Goal: Task Accomplishment & Management: Manage account settings

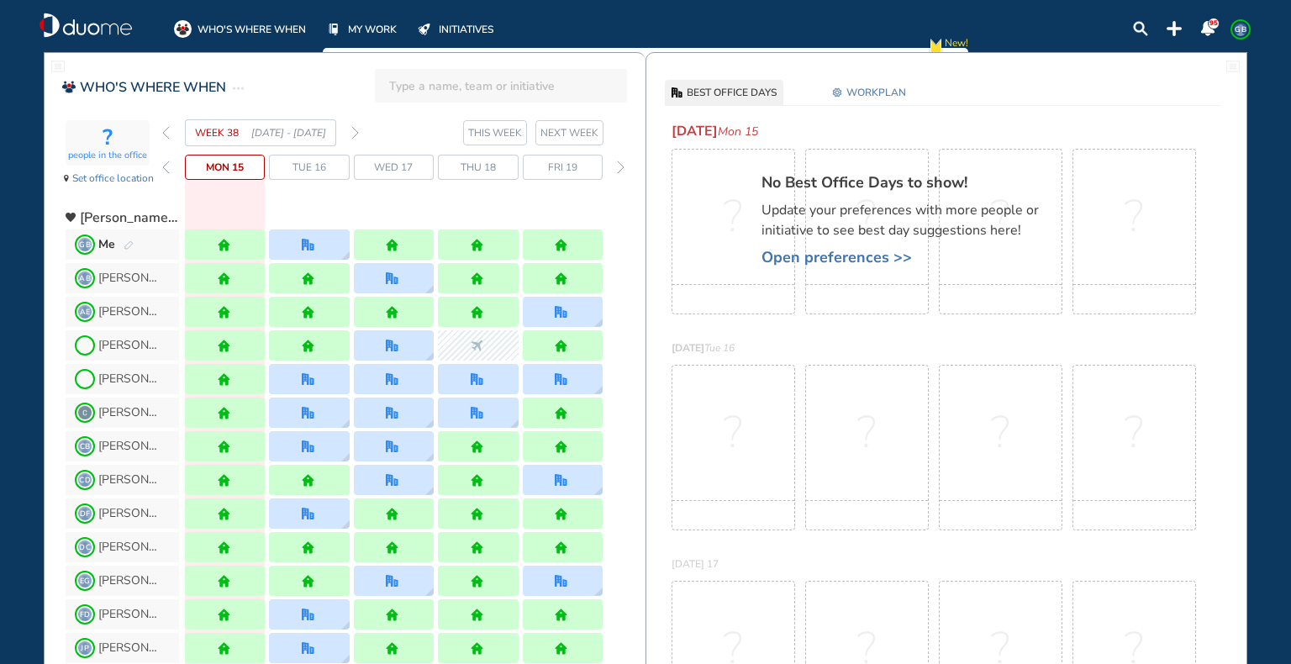
click at [319, 161] on span "Tue 16" at bounding box center [310, 167] width 34 height 17
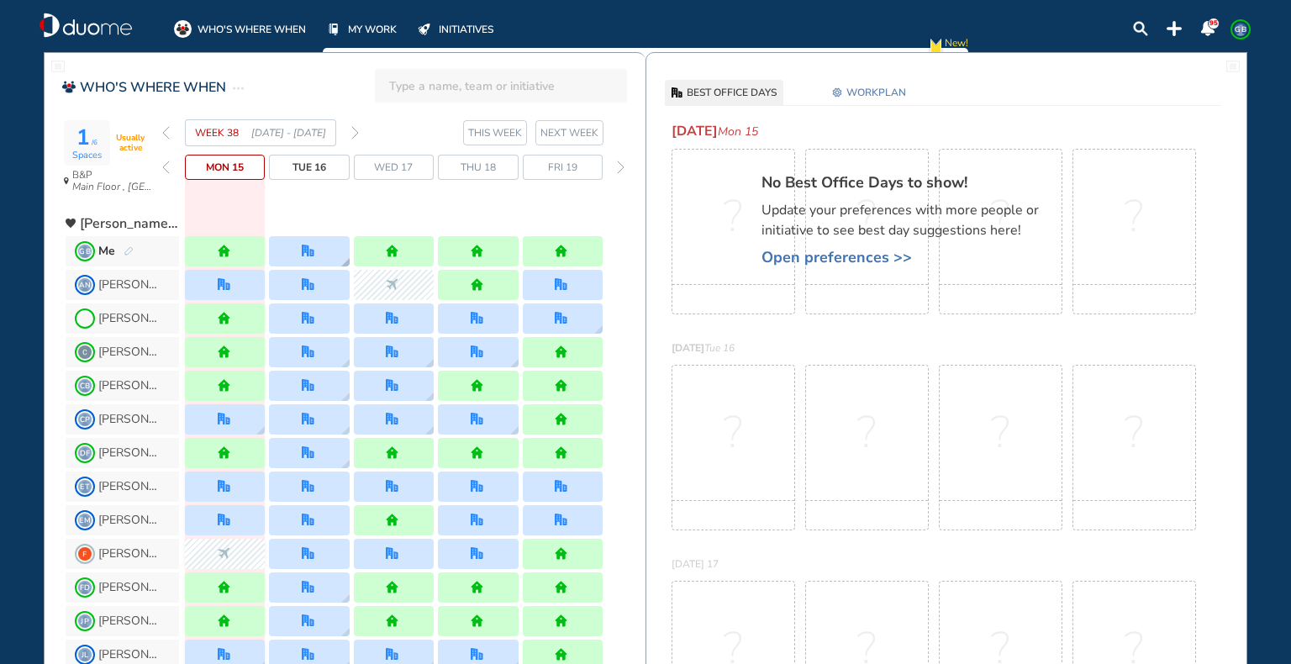
click at [319, 250] on div at bounding box center [309, 251] width 80 height 30
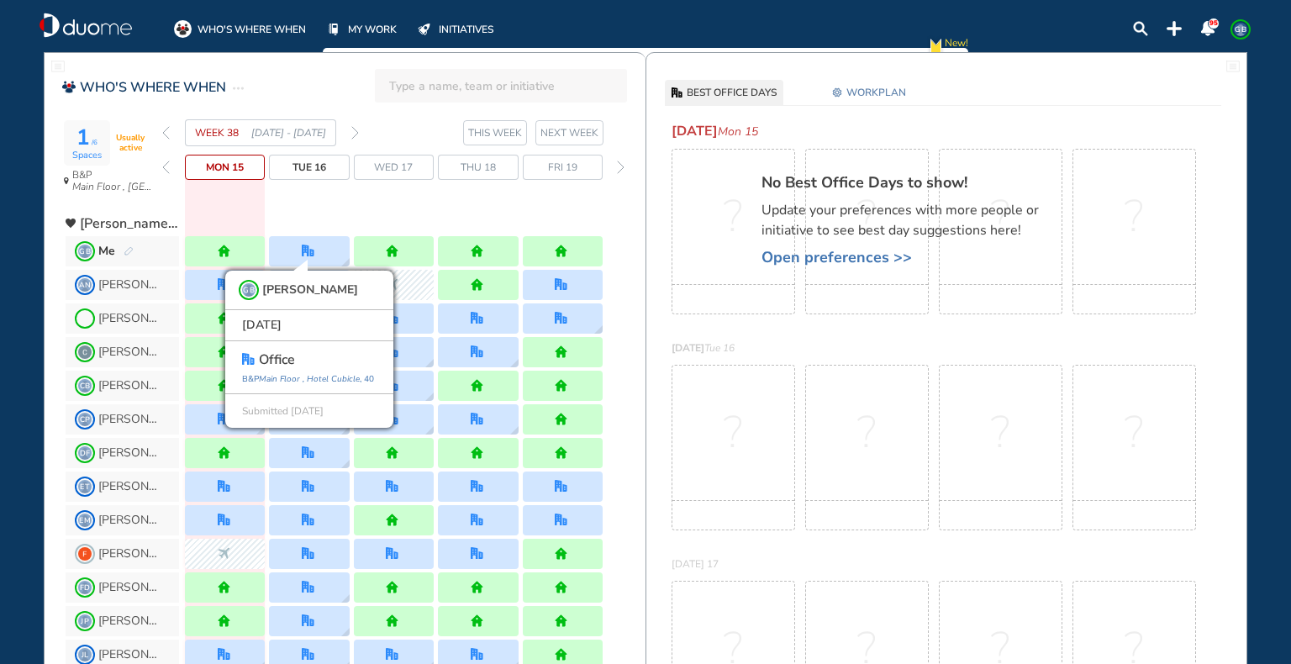
click at [399, 196] on div "WEEK 38 [DATE] - [DATE] THIS WEEK [DATE] 15 Tue 16 Wed 17 Thu 18 Fri 19" at bounding box center [403, 160] width 483 height 83
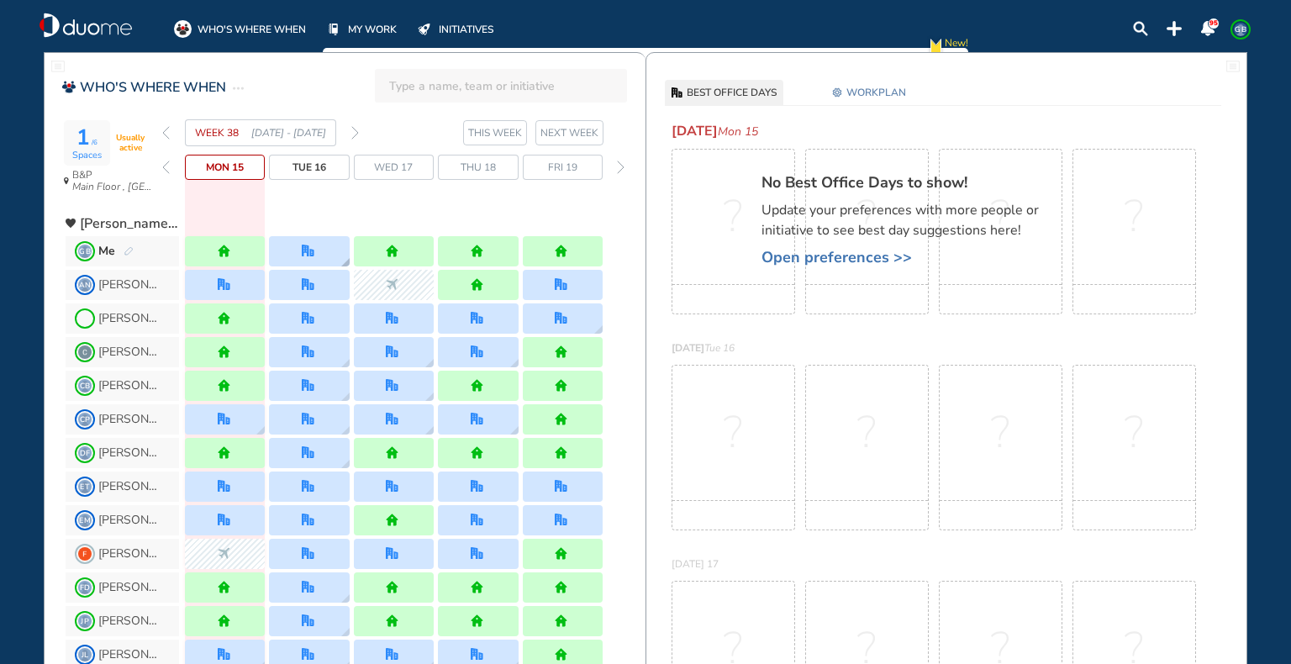
click at [308, 247] on img "office" at bounding box center [308, 251] width 13 height 13
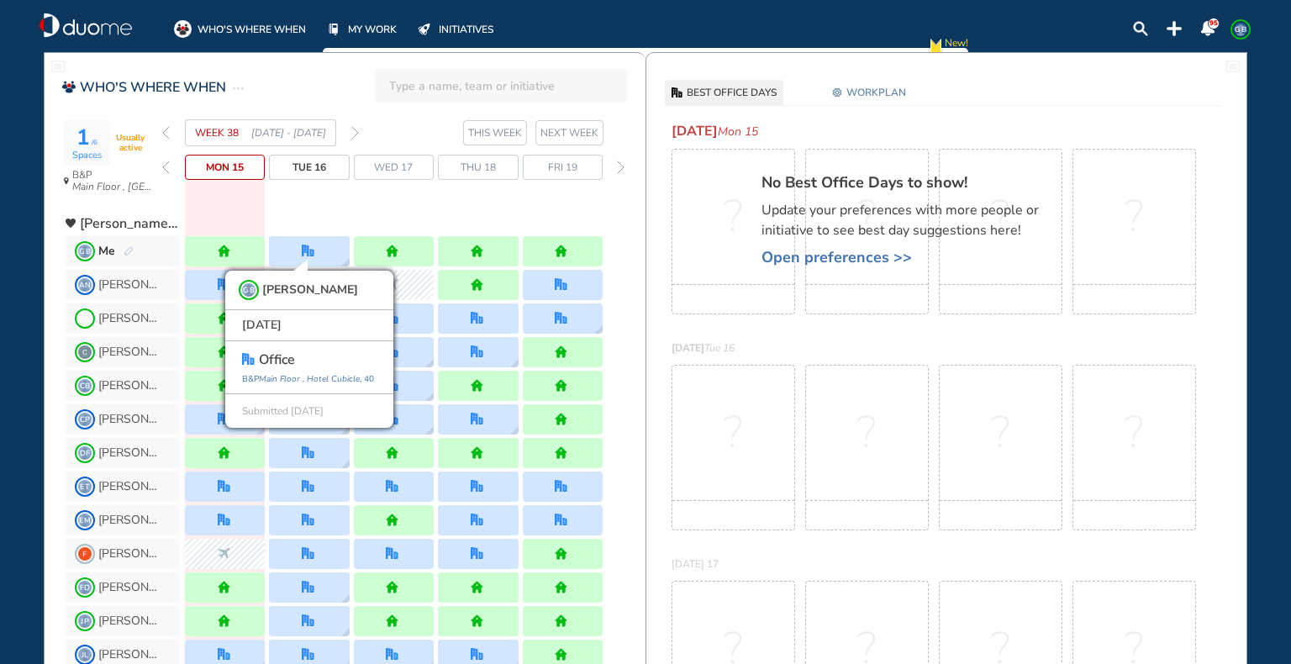
click at [330, 203] on div at bounding box center [394, 218] width 418 height 30
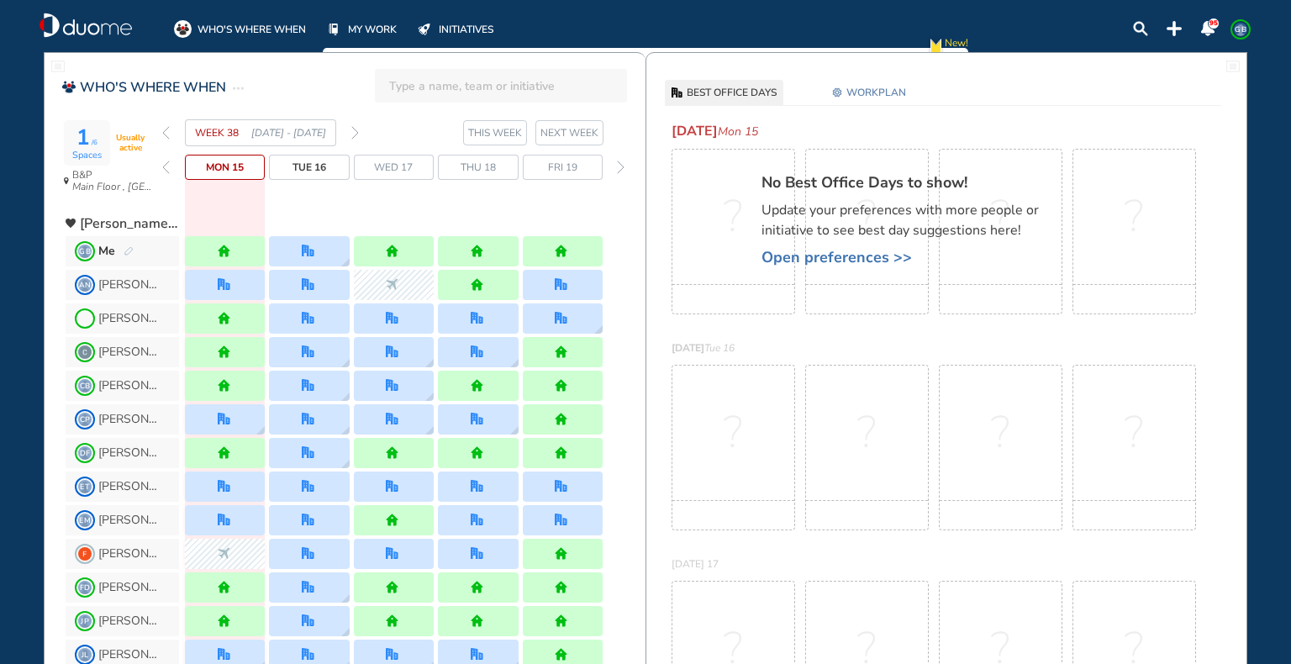
click at [301, 163] on span "Tue 16" at bounding box center [310, 167] width 34 height 17
click at [326, 166] on span "Tue 16" at bounding box center [310, 167] width 34 height 17
click at [1236, 29] on span "GB" at bounding box center [1240, 29] width 13 height 13
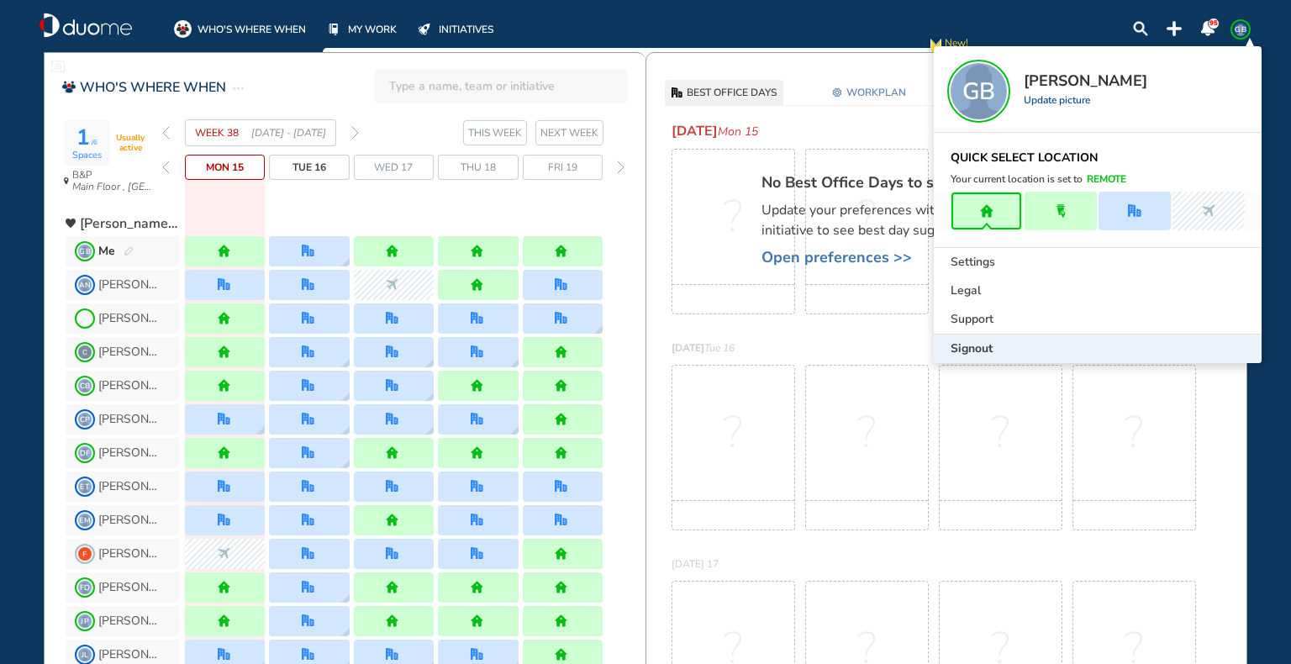
click at [1054, 351] on div "Signout" at bounding box center [1098, 349] width 328 height 29
